Goal: Navigation & Orientation: Find specific page/section

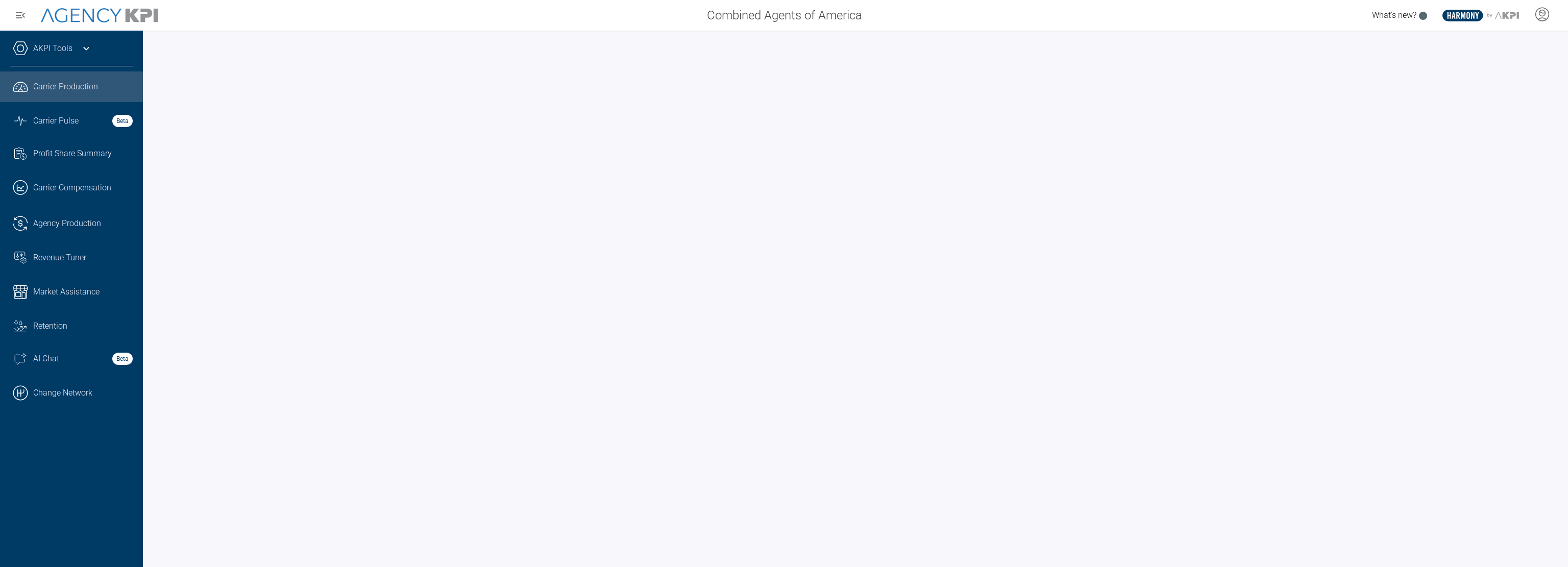
drag, startPoint x: 33, startPoint y: 391, endPoint x: 165, endPoint y: 385, distance: 132.1
click at [34, 392] on link ".cls-1{fill:none;stroke:#000;stroke-linecap:round;stroke-linejoin:round;stroke-…" at bounding box center [72, 393] width 143 height 31
click at [59, 467] on div "AKPI Tools AMS Data Upload Carrier Mapping AMS Data Health Beta Core Production…" at bounding box center [72, 298] width 143 height 536
click at [253, 16] on div "Sunstar Insurance Group" at bounding box center [520, 14] width 699 height 20
drag, startPoint x: 728, startPoint y: 14, endPoint x: 923, endPoint y: 19, distance: 195.1
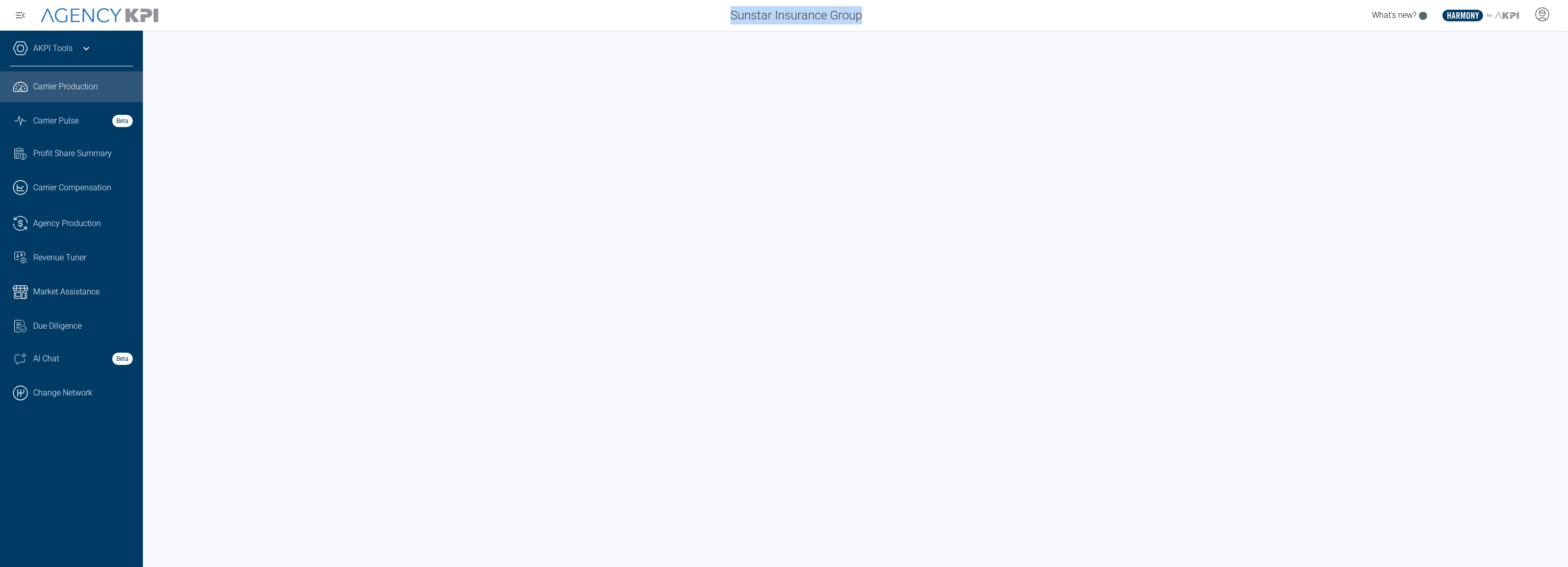
click at [923, 19] on div "Sunstar Insurance Group What's new? .st0{fill:#003B66;} .st1{fill:#FFFFFF;} .st…" at bounding box center [784, 15] width 1568 height 31
click at [872, 17] on div "What's new? .st0{fill:#003B66;} .st1{fill:#FFFFFF;} .st2{fill:#949698;} Layer 1" at bounding box center [1219, 14] width 699 height 20
click at [845, 14] on span "Sunstar Insurance Group" at bounding box center [796, 14] width 131 height 18
drag, startPoint x: 859, startPoint y: 16, endPoint x: 713, endPoint y: 13, distance: 146.0
click at [713, 13] on div "Sunstar Insurance Group" at bounding box center [520, 14] width 699 height 20
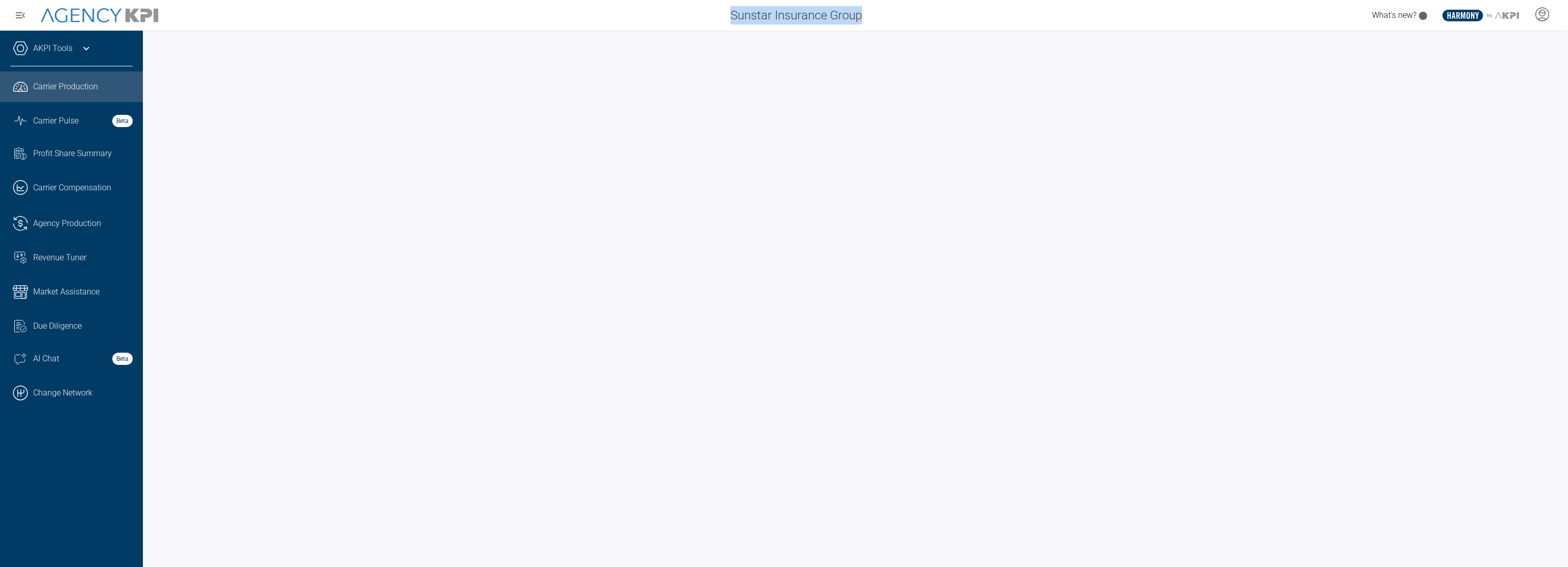
click at [716, 13] on div "Sunstar Insurance Group" at bounding box center [520, 14] width 699 height 20
click at [55, 221] on span "Agency Production" at bounding box center [67, 223] width 68 height 13
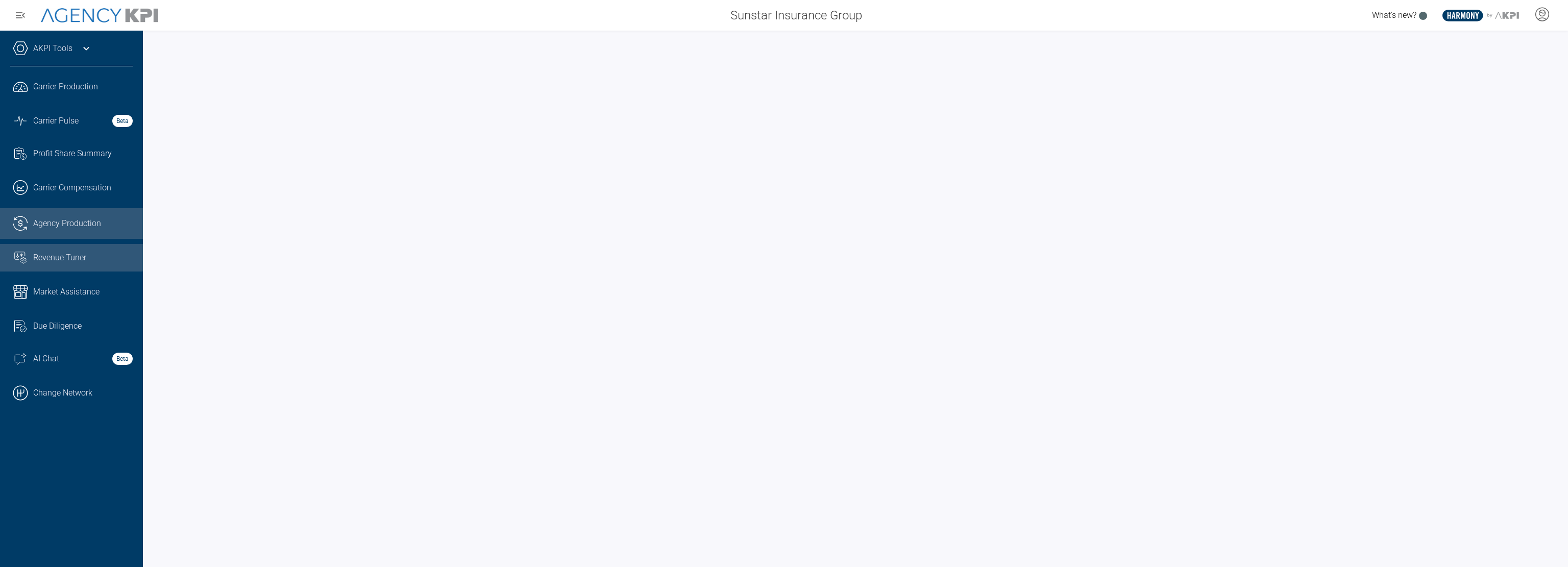
click at [52, 258] on span "Revenue Tuner" at bounding box center [59, 257] width 53 height 13
click at [80, 44] on icon at bounding box center [86, 48] width 13 height 13
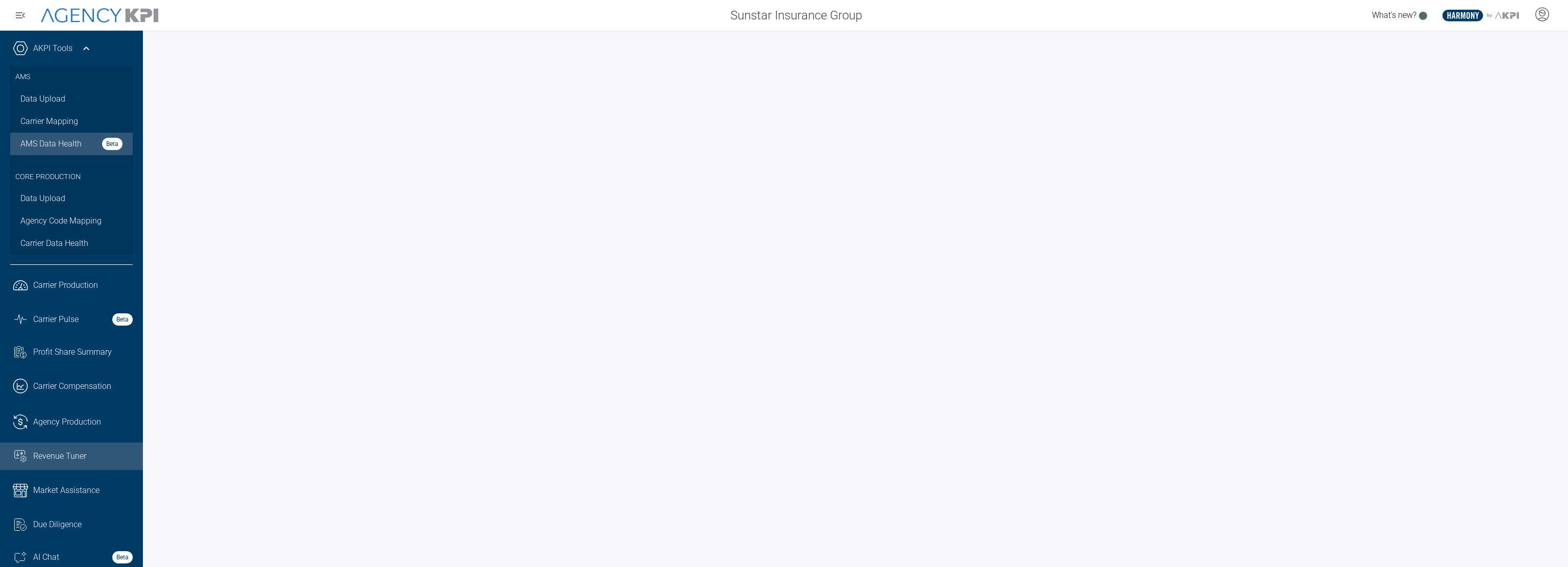
click at [72, 147] on span "AMS Data Health" at bounding box center [50, 144] width 61 height 13
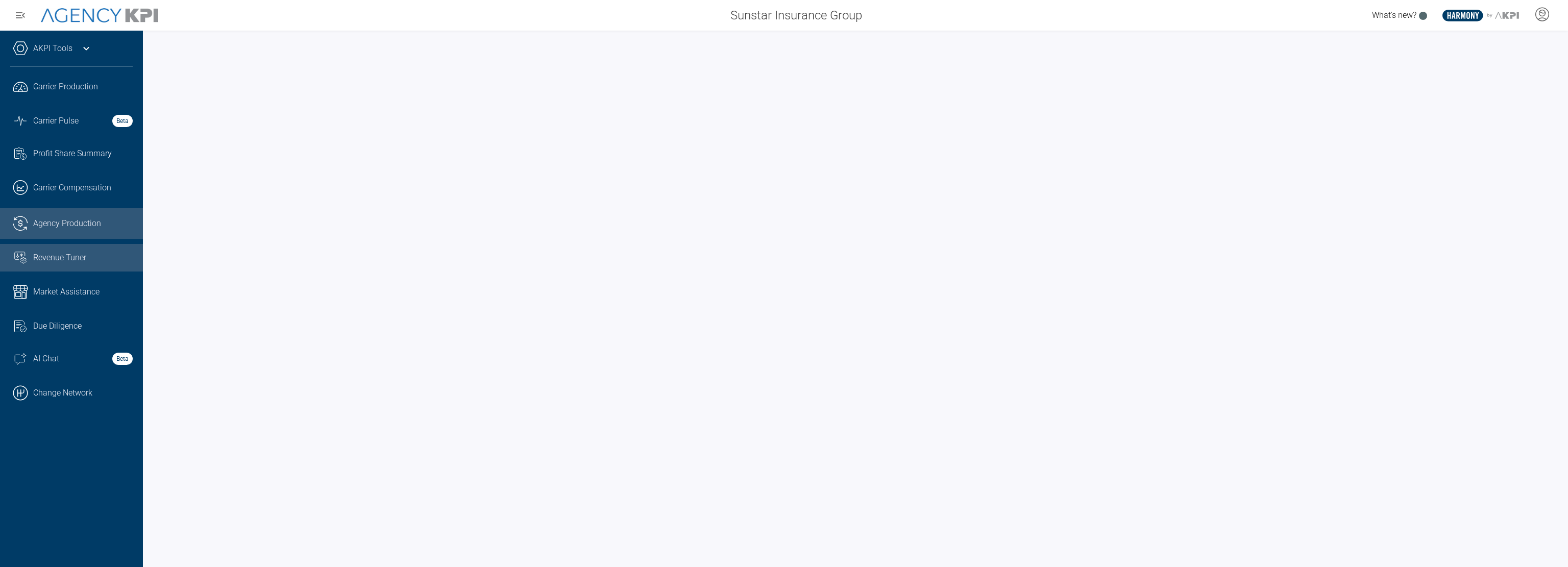
drag, startPoint x: 56, startPoint y: 261, endPoint x: 68, endPoint y: 262, distance: 12.0
click at [56, 261] on span "Revenue Tuner" at bounding box center [59, 257] width 53 height 13
